Goal: Ask a question: Seek information or help from site administrators or community

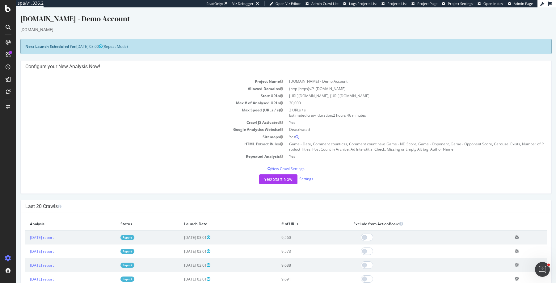
click at [107, 180] on div "Yes! Start Now Settings" at bounding box center [285, 179] width 521 height 10
click at [8, 95] on div at bounding box center [8, 92] width 10 height 10
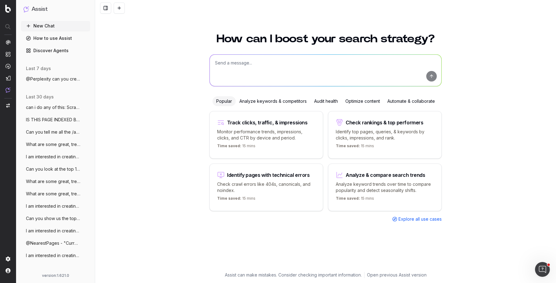
click at [238, 62] on textarea at bounding box center [326, 70] width 232 height 31
type textarea "Tell me about the a"
type textarea "How"
type textarea "What percentage of my /articles/ pages have been crawled by google in the last …"
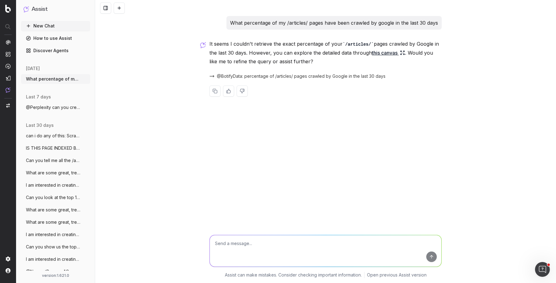
click at [296, 43] on p "It seems I couldn't retrieve the exact percentage of your /articles/ pages craw…" at bounding box center [325, 53] width 232 height 26
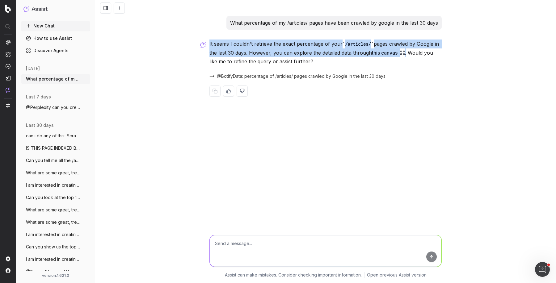
click at [296, 43] on p "It seems I couldn't retrieve the exact percentage of your /articles/ pages craw…" at bounding box center [325, 53] width 232 height 26
click at [387, 50] on link "this canvas" at bounding box center [388, 52] width 33 height 9
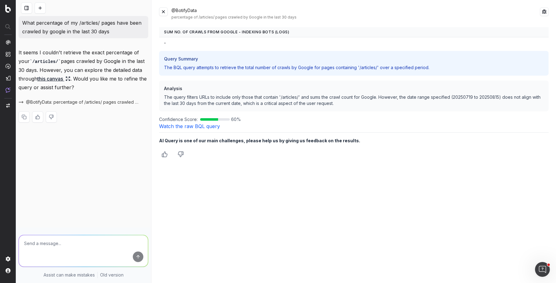
click at [282, 97] on p "The query filters URLs to include only those that contain '/articles/' and sums…" at bounding box center [353, 100] width 379 height 12
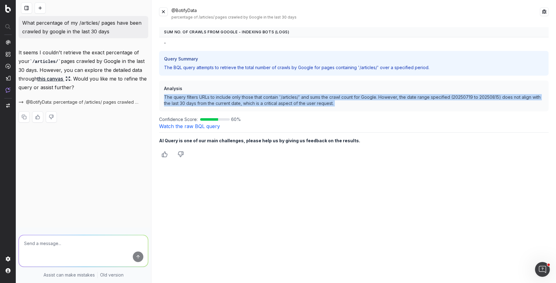
click at [282, 97] on p "The query filters URLs to include only those that contain '/articles/' and sums…" at bounding box center [353, 100] width 379 height 12
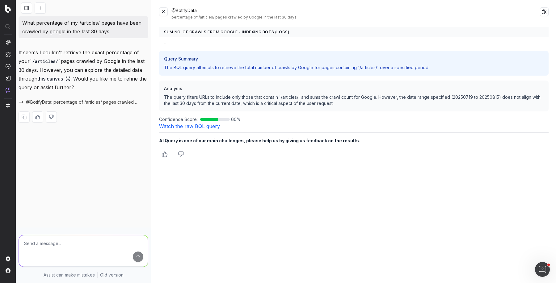
click at [286, 66] on p "The BQL query attempts to retrieve the total number of crawls by Google for pag…" at bounding box center [353, 68] width 379 height 6
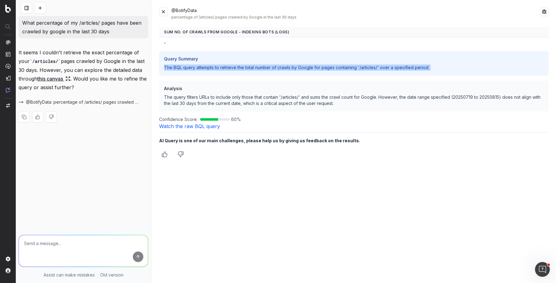
click at [286, 66] on p "The BQL query attempts to retrieve the total number of crawls by Google for pag…" at bounding box center [353, 68] width 379 height 6
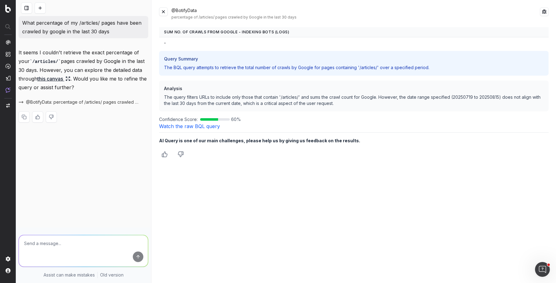
click at [304, 98] on p "The query filters URLs to include only those that contain '/articles/' and sums…" at bounding box center [353, 100] width 379 height 12
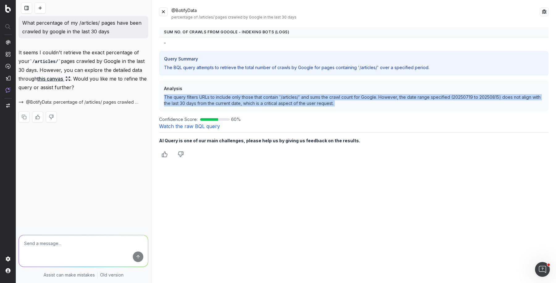
click at [304, 98] on p "The query filters URLs to include only those that contain '/articles/' and sums…" at bounding box center [353, 100] width 379 height 12
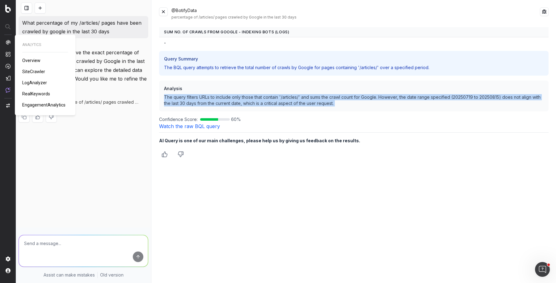
click at [36, 72] on span "SiteCrawler" at bounding box center [33, 71] width 23 height 5
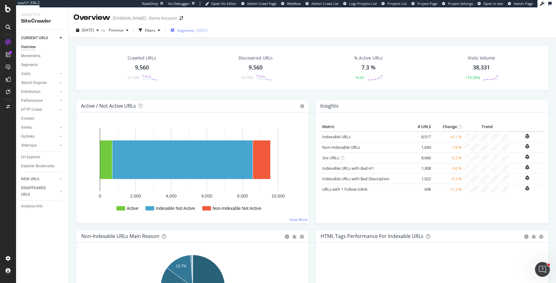
click at [207, 30] on div "2025-02-24" at bounding box center [201, 30] width 11 height 5
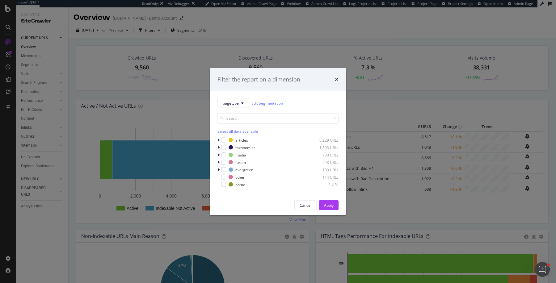
click at [337, 76] on div "times" at bounding box center [337, 79] width 4 height 8
